Goal: Check status

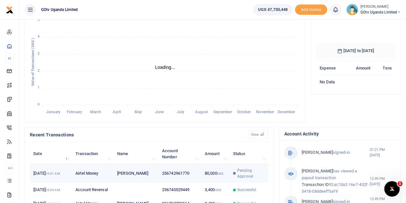
scroll to position [129, 0]
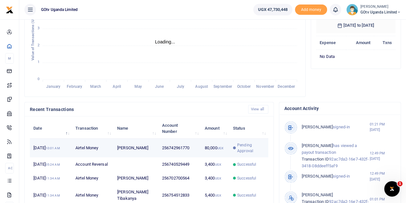
click at [247, 154] on span "Pending Approval" at bounding box center [251, 148] width 28 height 12
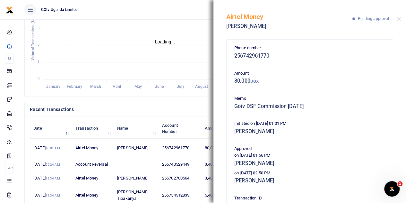
click at [402, 16] on div "Airtel Money [PERSON_NAME] Pending approval" at bounding box center [310, 18] width 193 height 36
click at [402, 18] on div "Airtel Money [PERSON_NAME] Pending approval" at bounding box center [310, 18] width 193 height 36
click at [399, 19] on button "Close" at bounding box center [399, 19] width 4 height 4
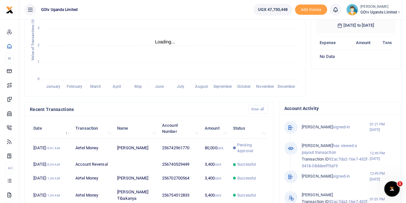
click at [384, 9] on span "GOtv Uganda Limited" at bounding box center [381, 12] width 40 height 6
click at [379, 22] on link "Switch accounts" at bounding box center [377, 23] width 51 height 9
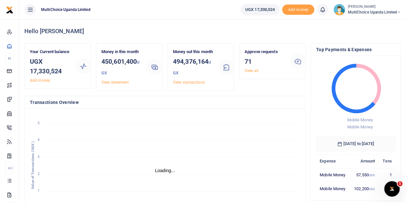
scroll to position [5, 5]
click at [270, 200] on icon "January January February February March March April April May May June June Jul…" at bounding box center [165, 167] width 271 height 106
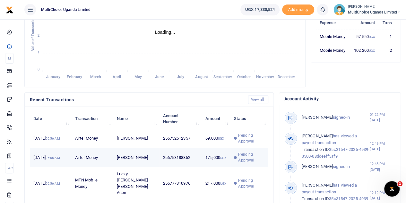
scroll to position [161, 0]
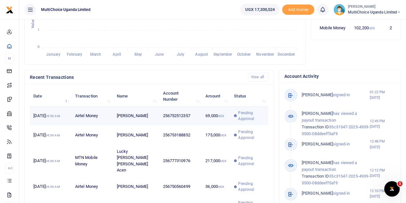
click at [243, 121] on span "Pending Approval" at bounding box center [251, 116] width 26 height 12
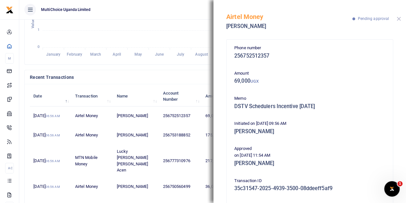
click at [398, 17] on button "Close" at bounding box center [399, 19] width 4 height 4
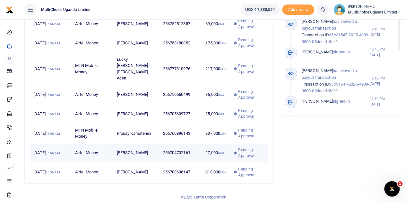
scroll to position [253, 0]
